Goal: Navigation & Orientation: Find specific page/section

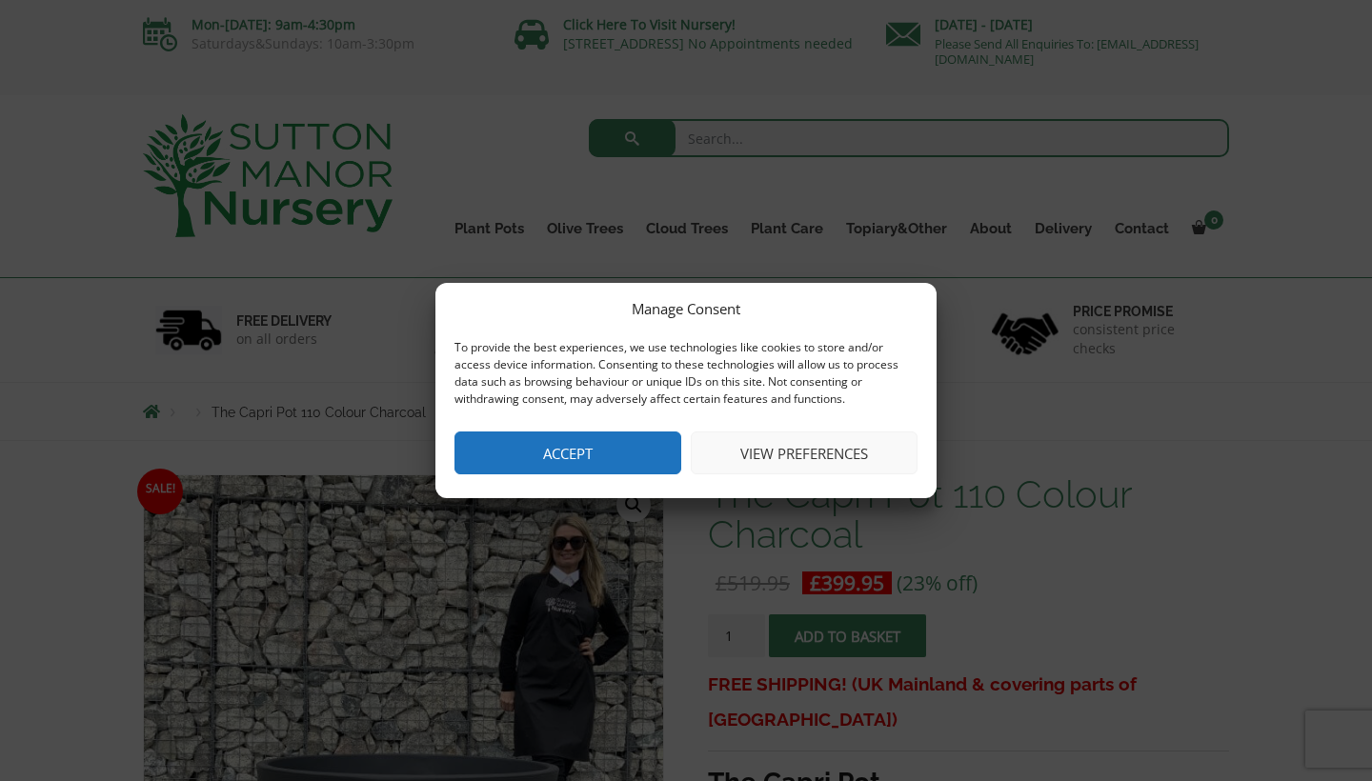
click at [595, 436] on button "Accept" at bounding box center [567, 453] width 227 height 43
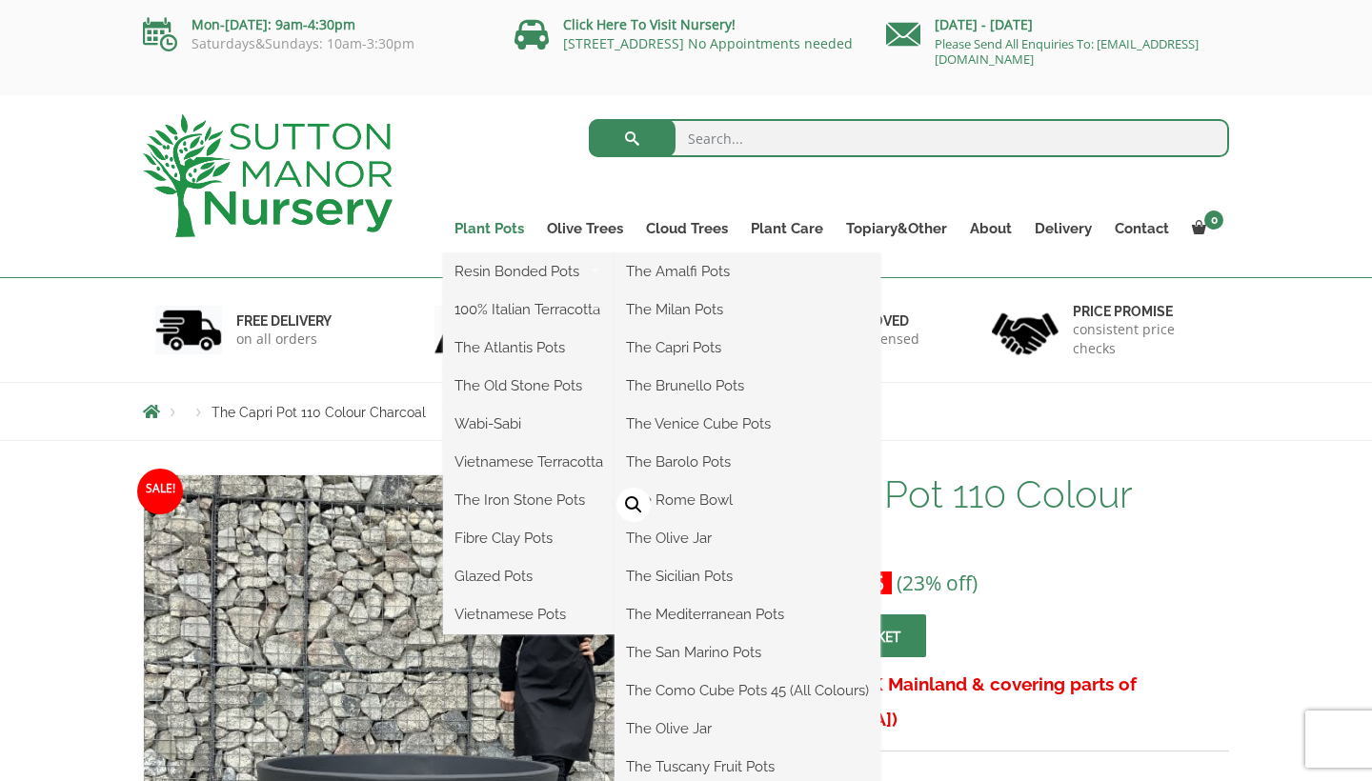
click at [488, 227] on link "Plant Pots" at bounding box center [489, 228] width 92 height 27
click at [495, 231] on link "Plant Pots" at bounding box center [489, 228] width 92 height 27
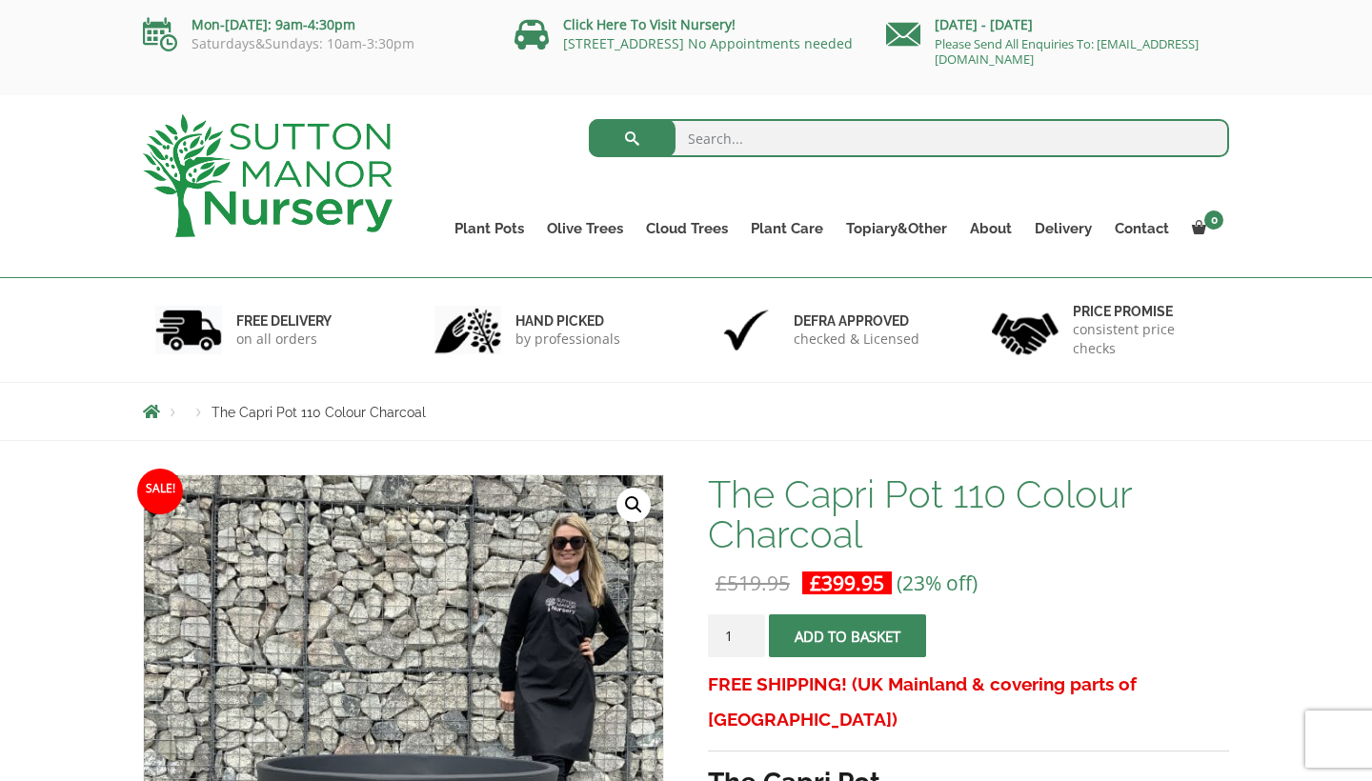
click at [488, 191] on ul "Plant Pots Resin Bonded Pots The Amalfi Pots The Milan Pots The Capri Pots The …" at bounding box center [836, 214] width 786 height 87
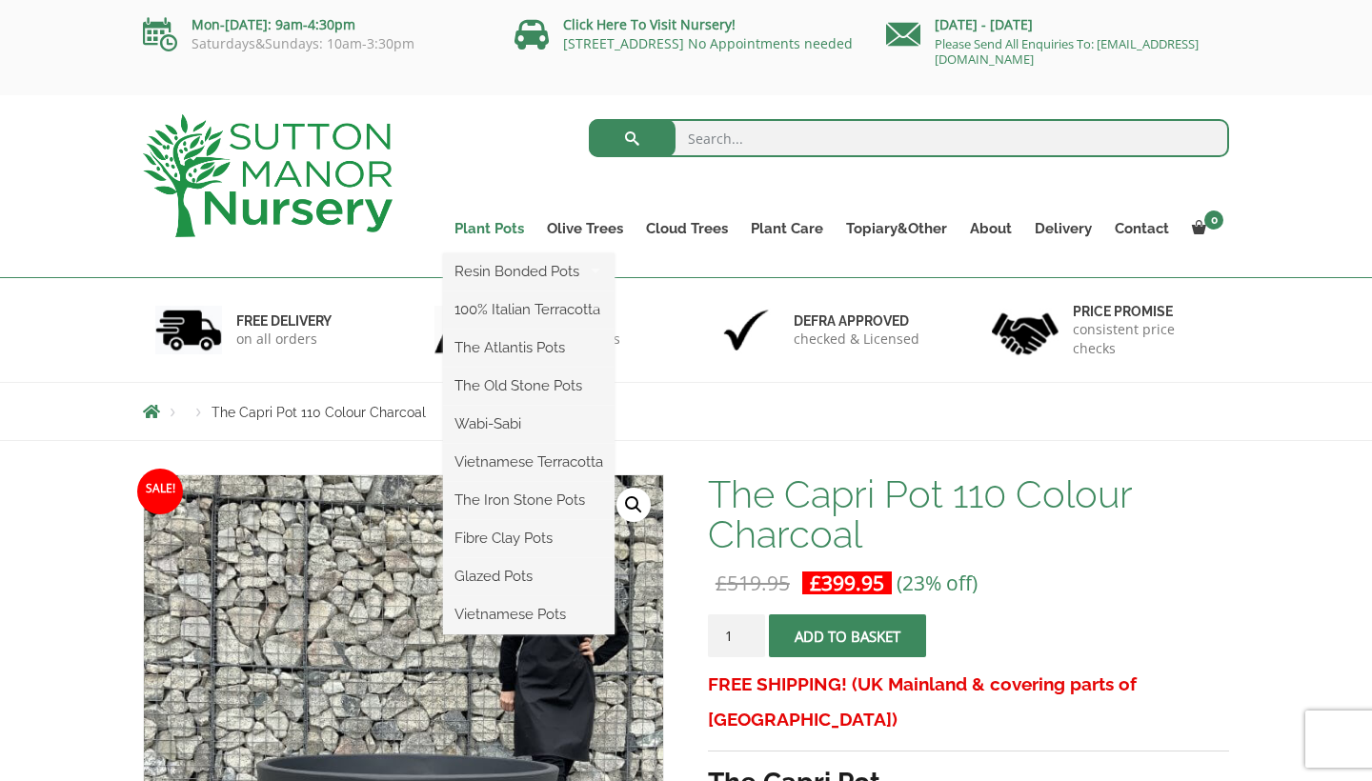
click at [494, 230] on link "Plant Pots" at bounding box center [489, 228] width 92 height 27
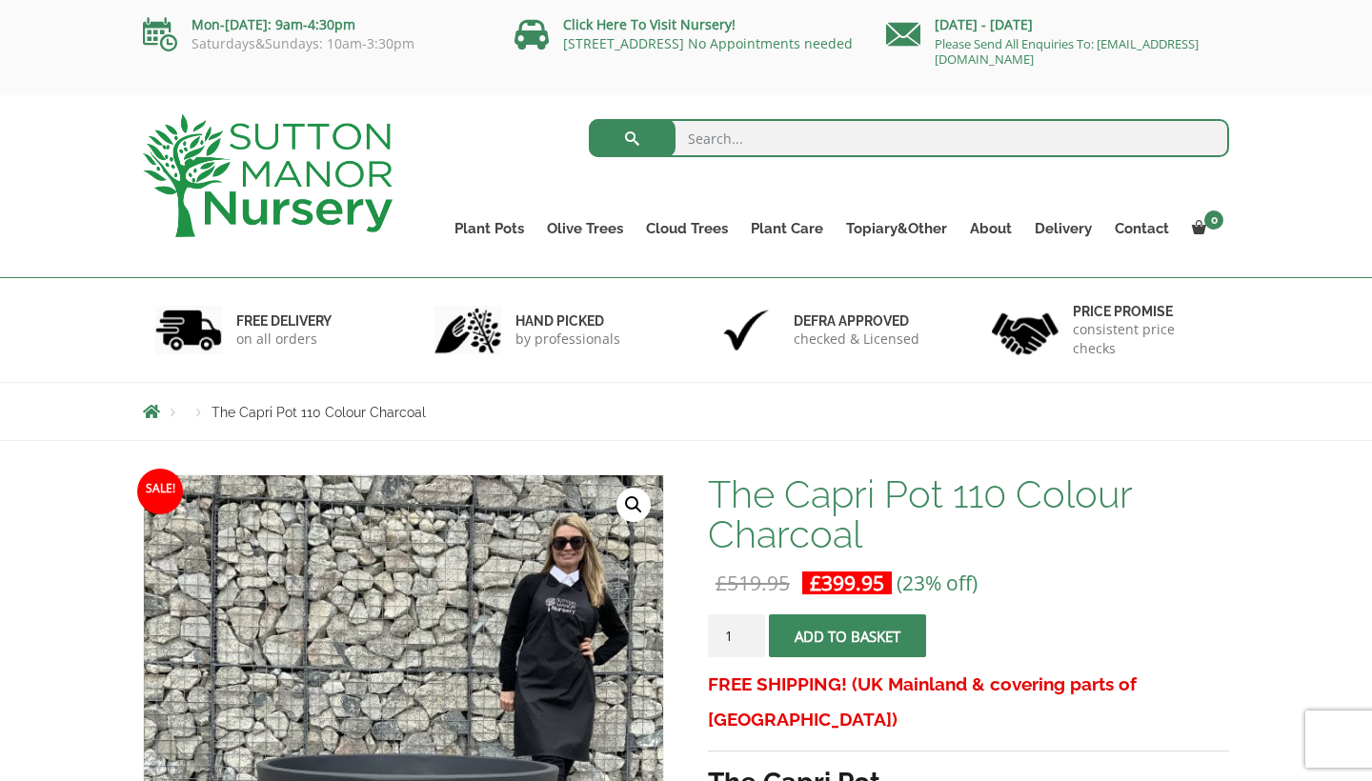
click at [152, 412] on span "Breadcrumbs" at bounding box center [151, 411] width 17 height 15
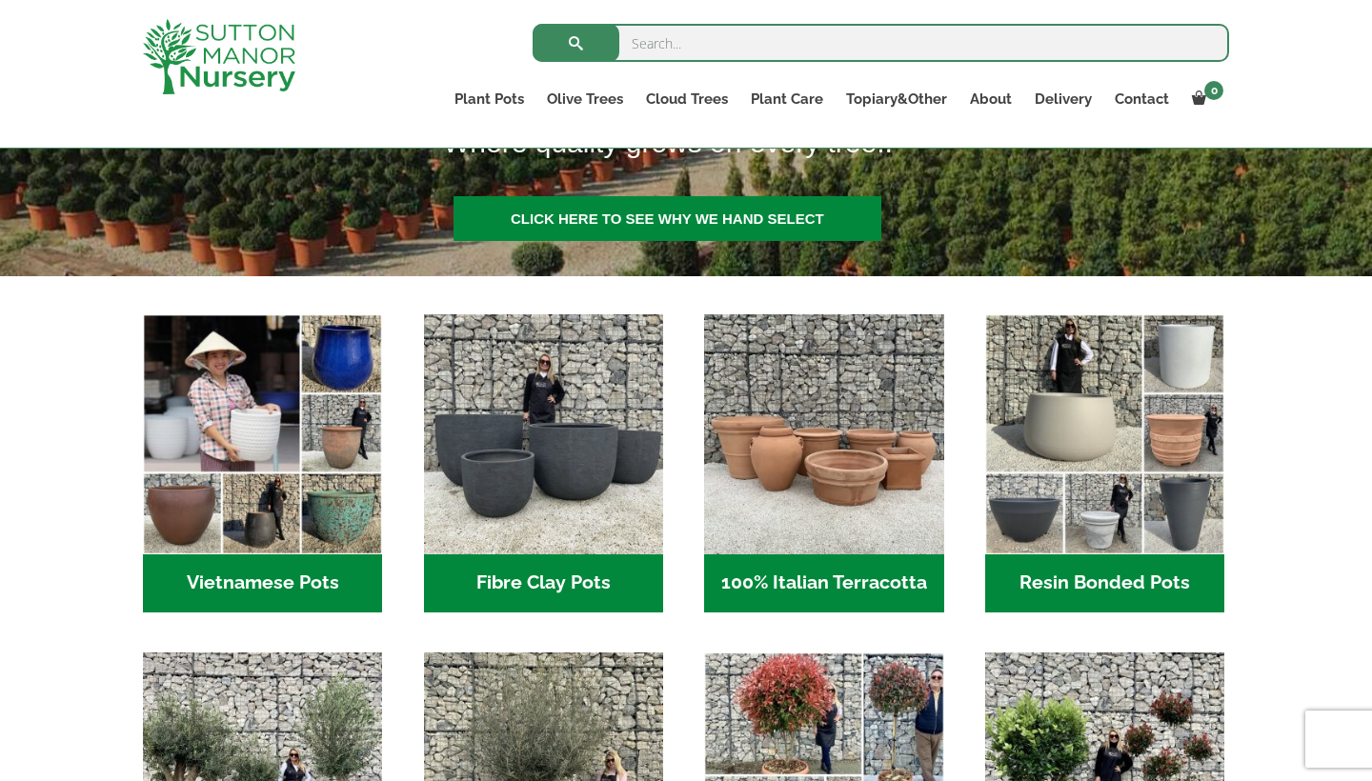
scroll to position [472, 0]
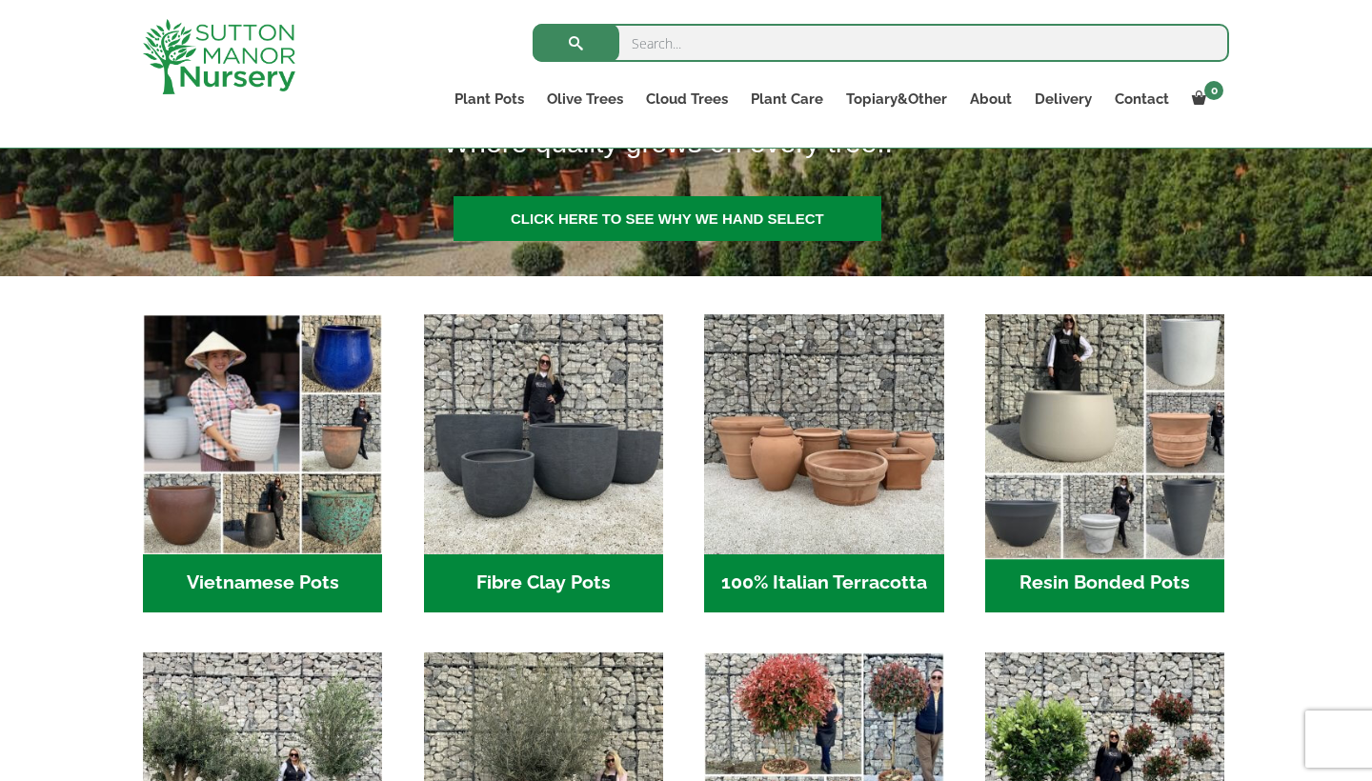
click at [1090, 406] on img "Visit product category Resin Bonded Pots" at bounding box center [1104, 434] width 251 height 251
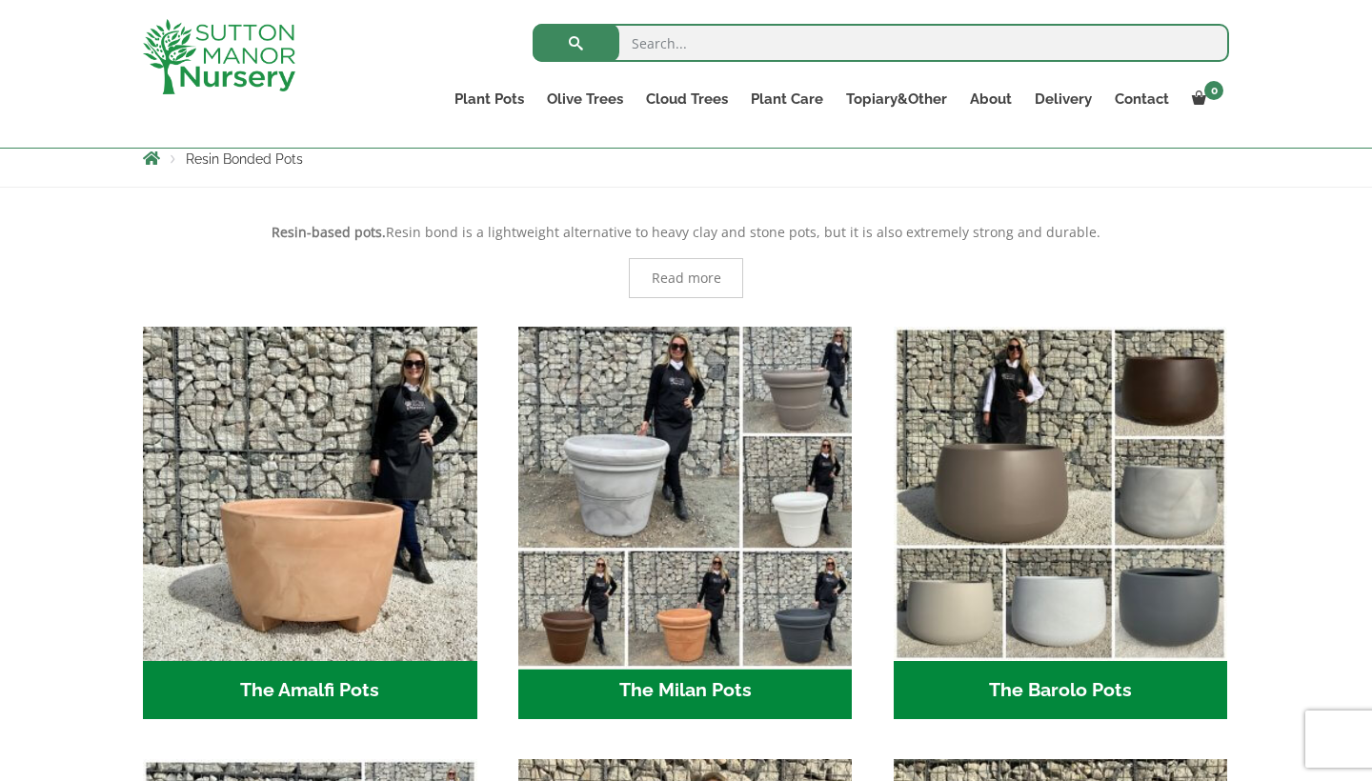
scroll to position [352, 0]
